Goal: Check status: Check status

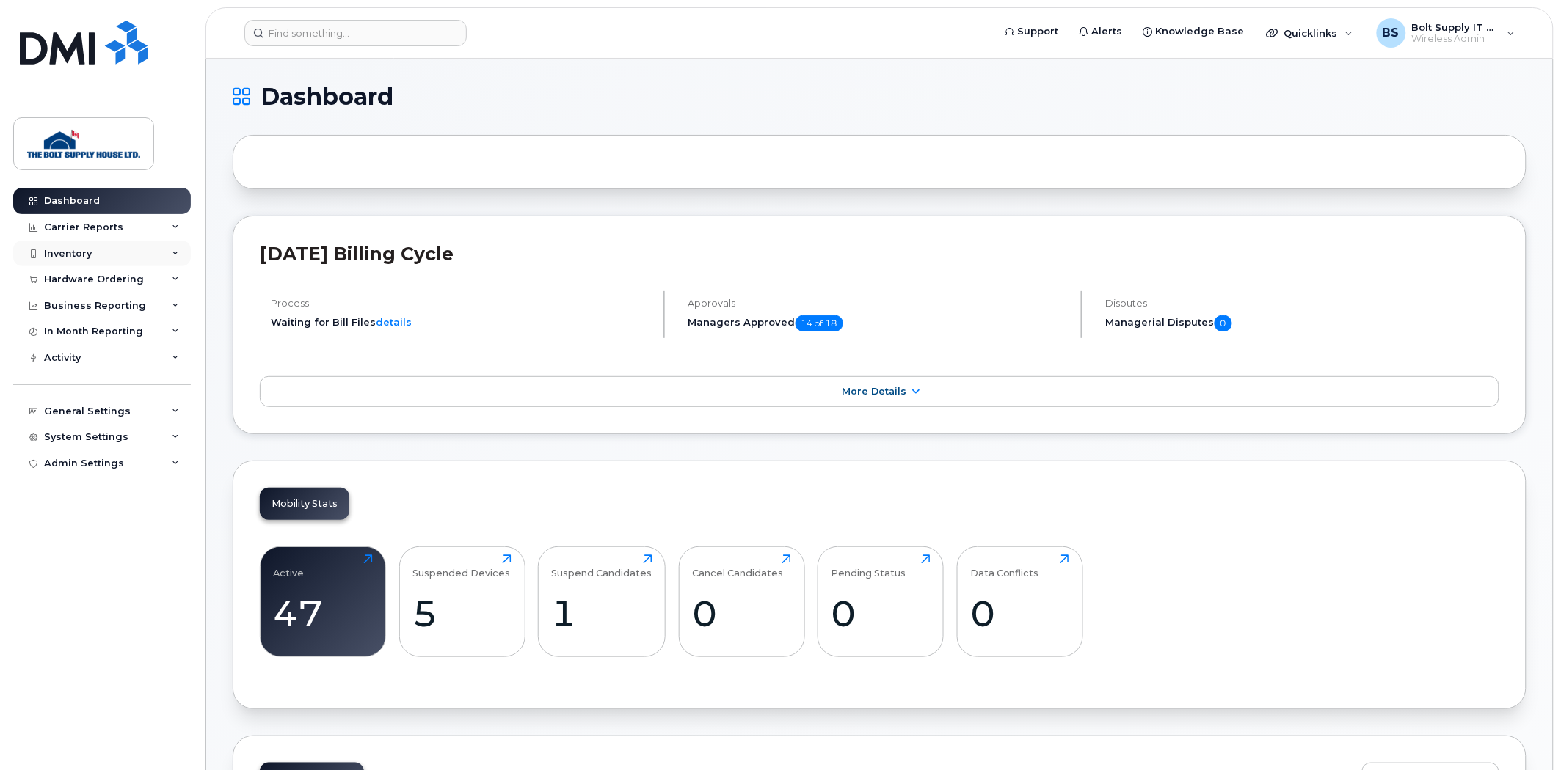
click at [140, 246] on div "Inventory" at bounding box center [102, 254] width 178 height 26
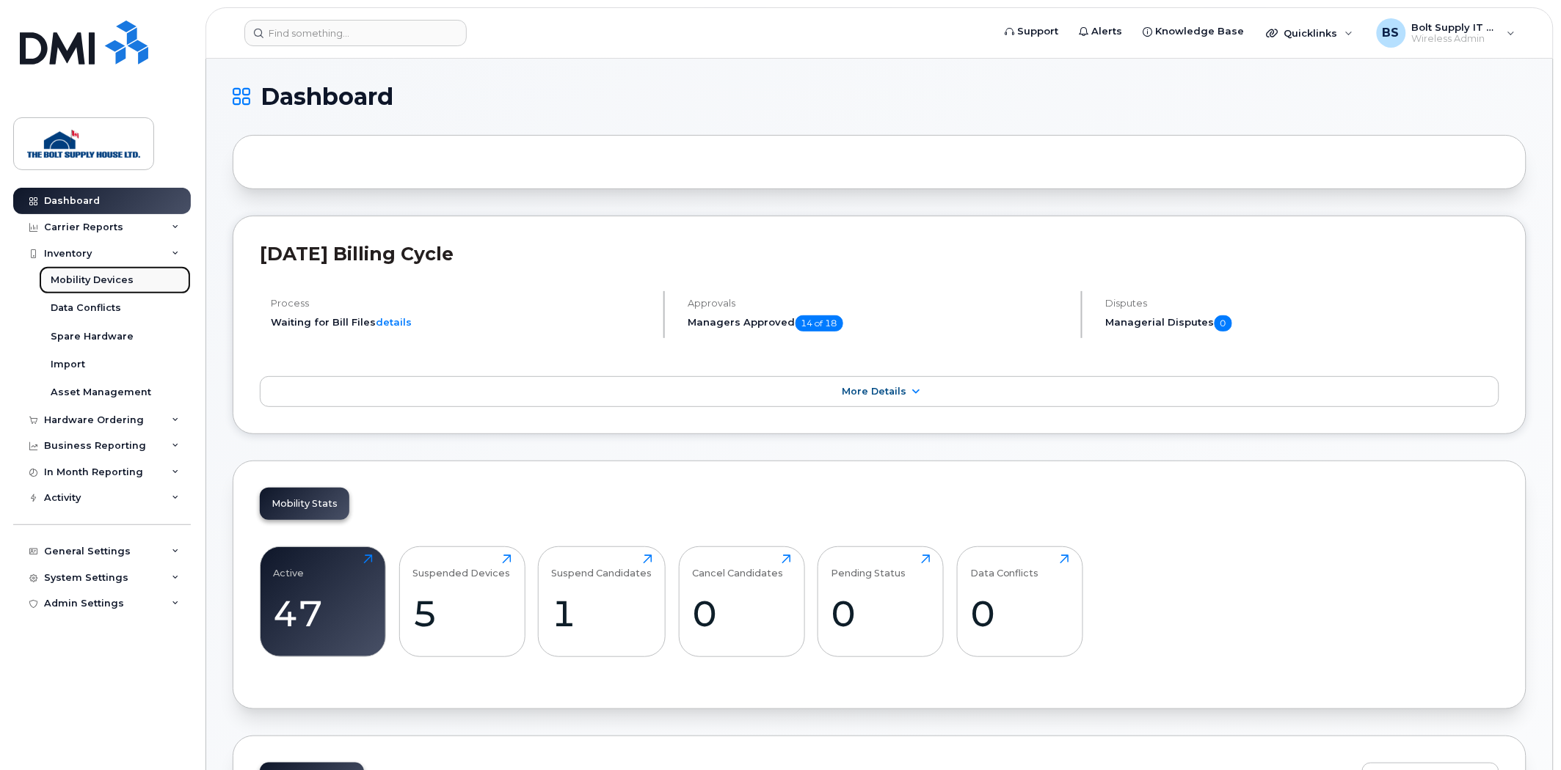
click at [112, 282] on div "Mobility Devices" at bounding box center [92, 280] width 83 height 13
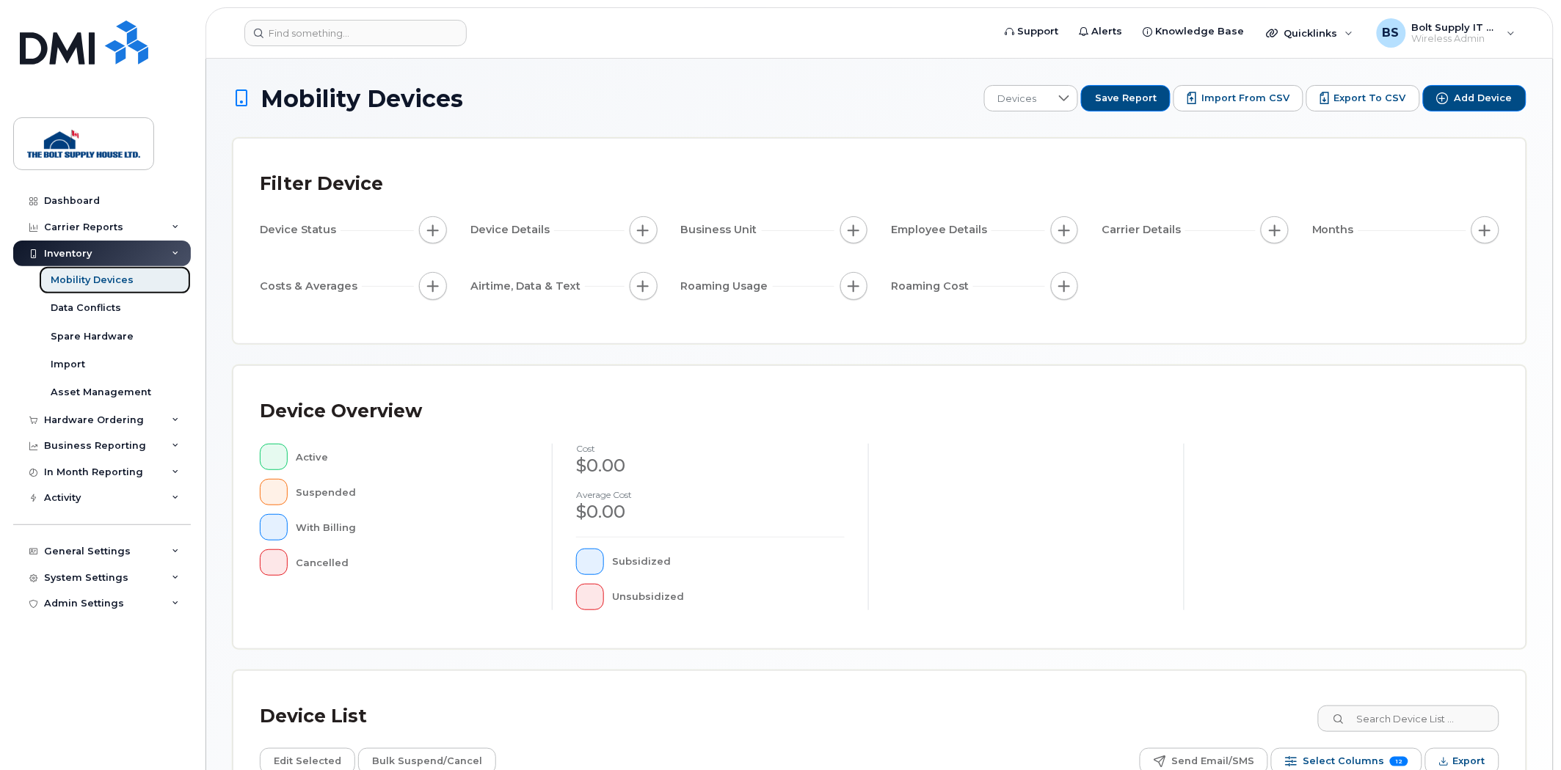
scroll to position [238, 0]
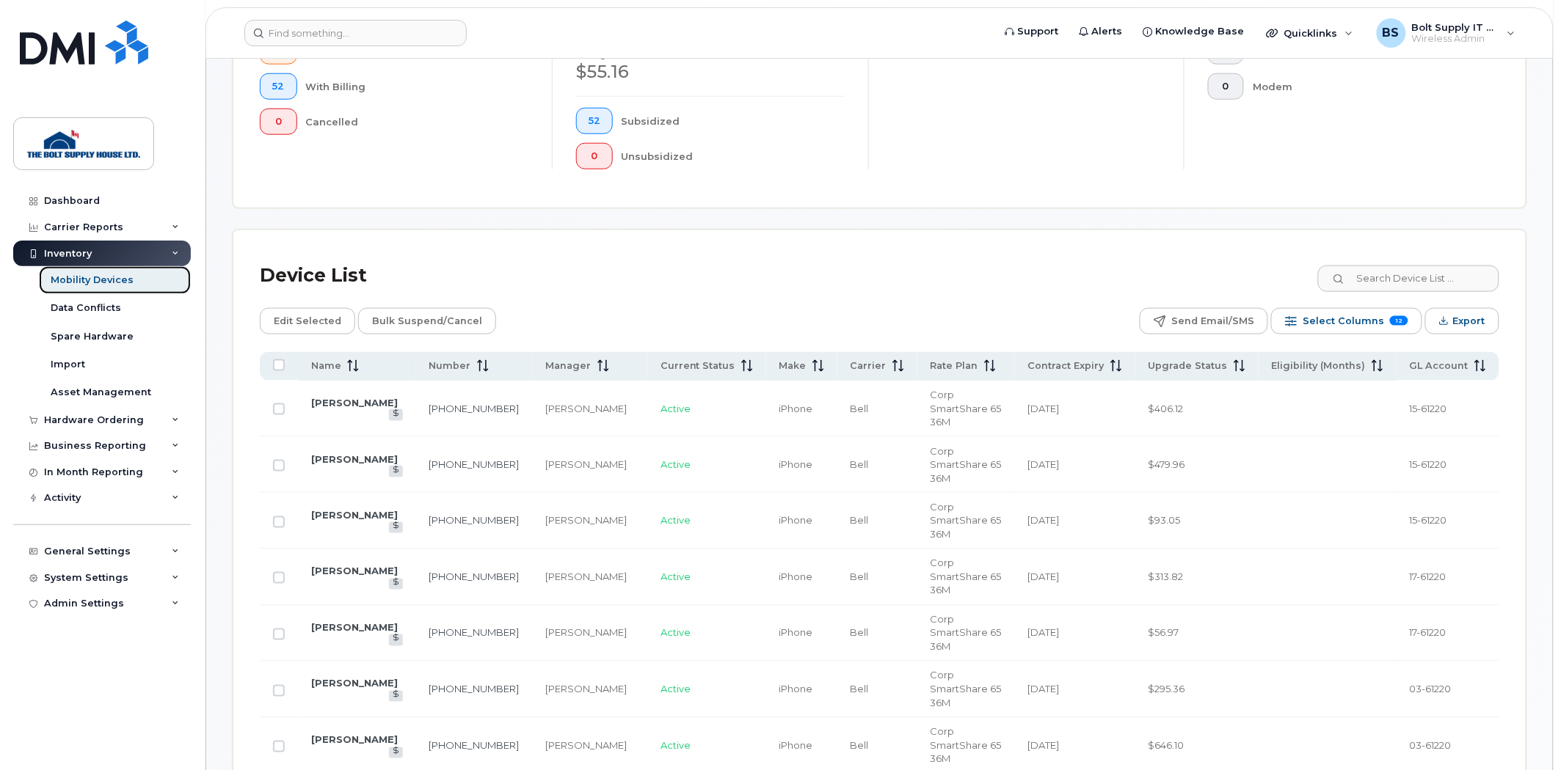
scroll to position [483, 0]
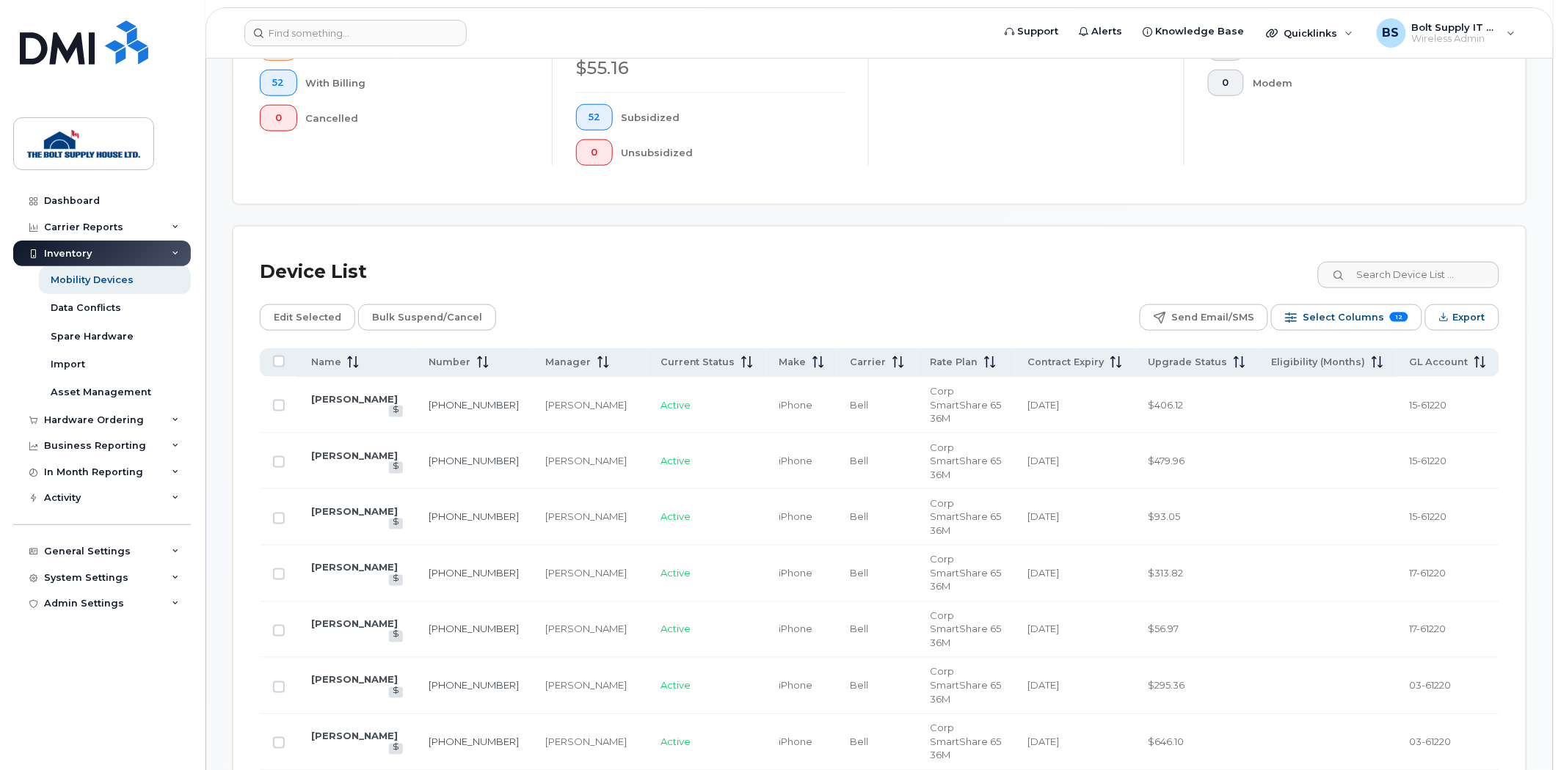
click at [1181, 357] on span "Upgrade Status" at bounding box center [1187, 362] width 79 height 13
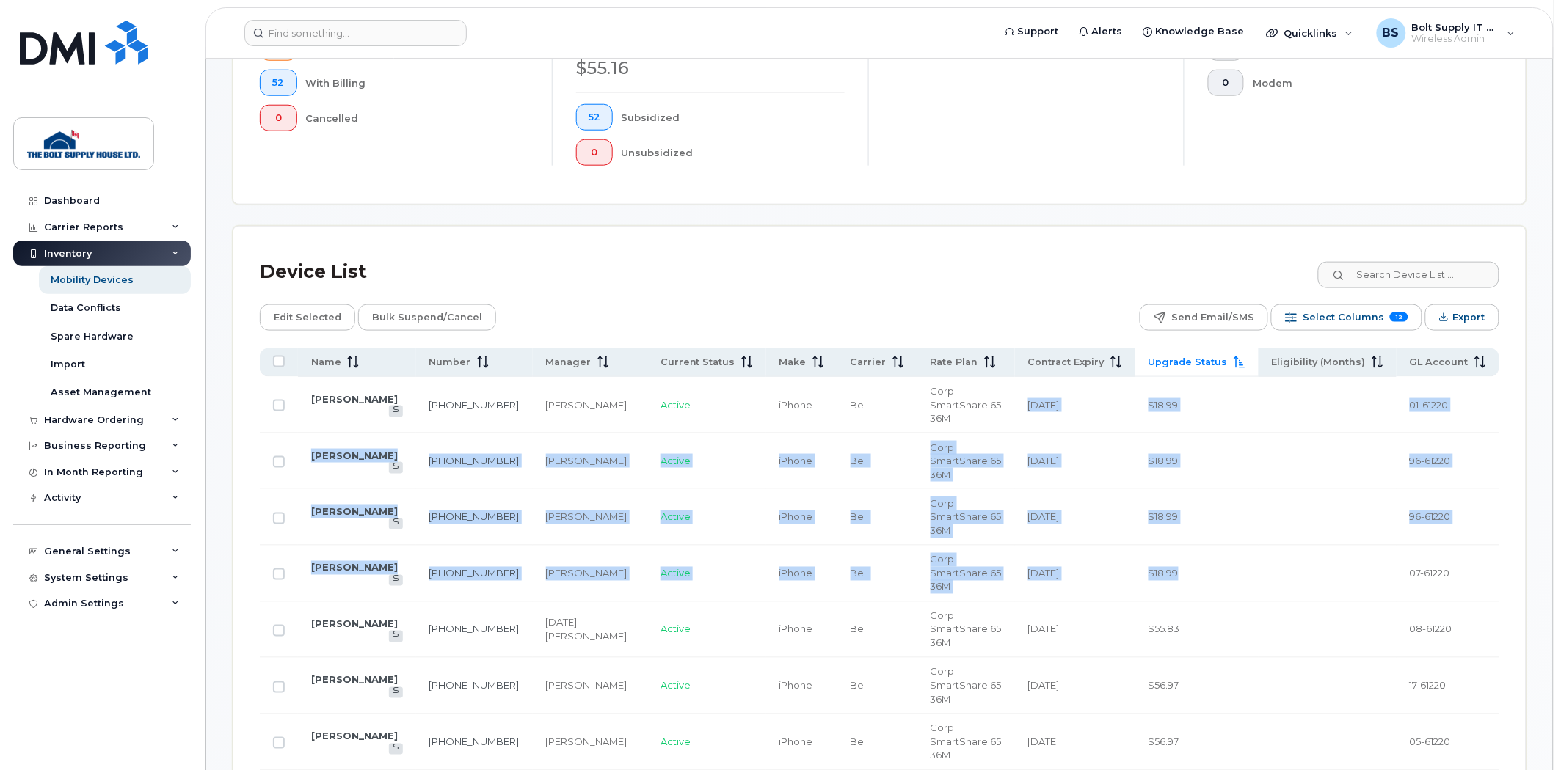
drag, startPoint x: 1035, startPoint y: 393, endPoint x: 1193, endPoint y: 525, distance: 205.8
